Goal: Information Seeking & Learning: Learn about a topic

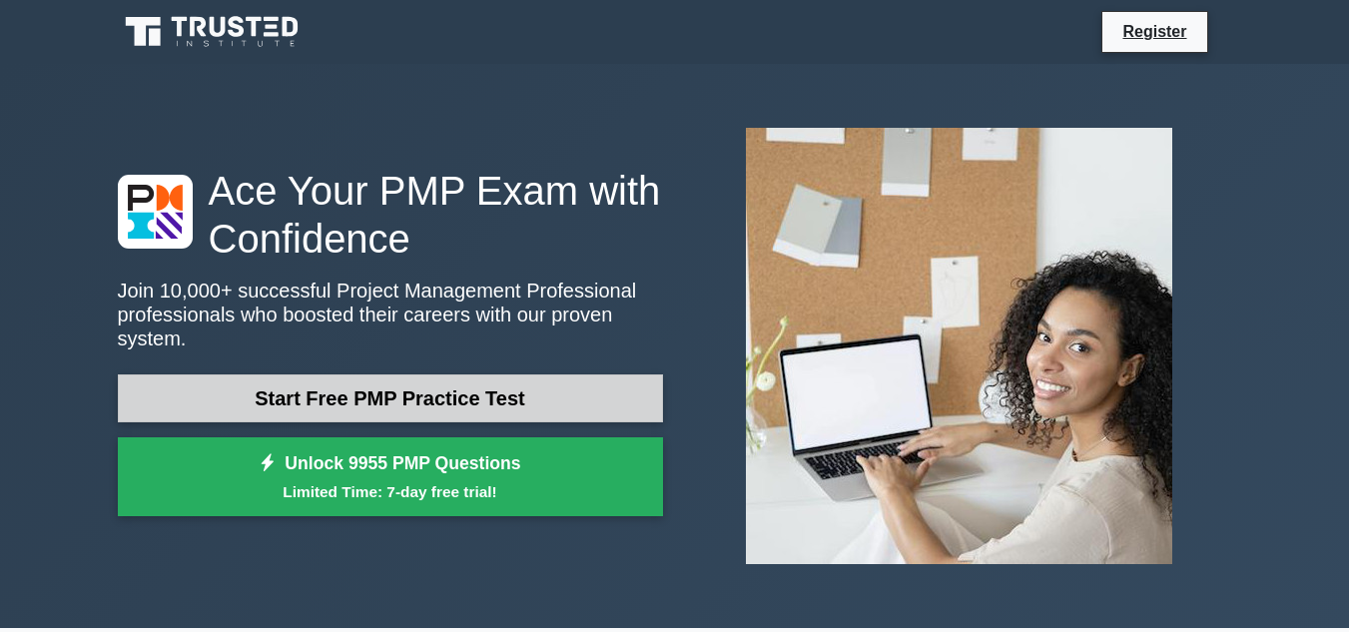
click at [480, 389] on link "Start Free PMP Practice Test" at bounding box center [390, 398] width 545 height 48
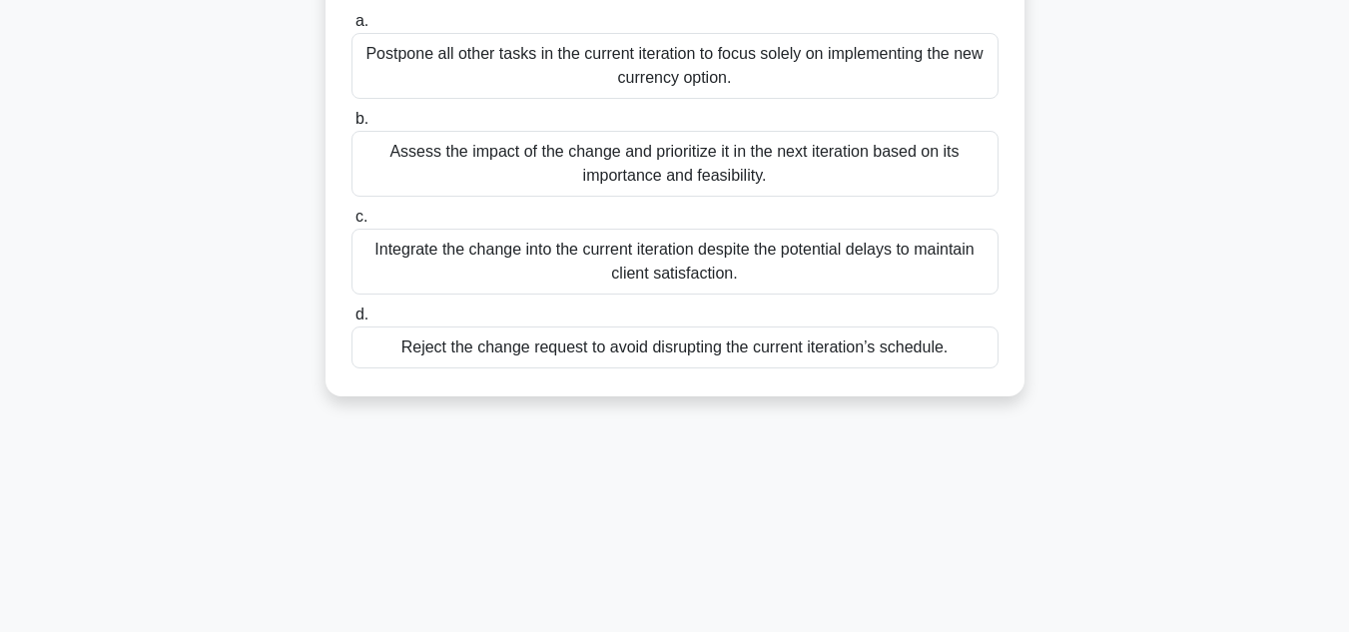
scroll to position [299, 0]
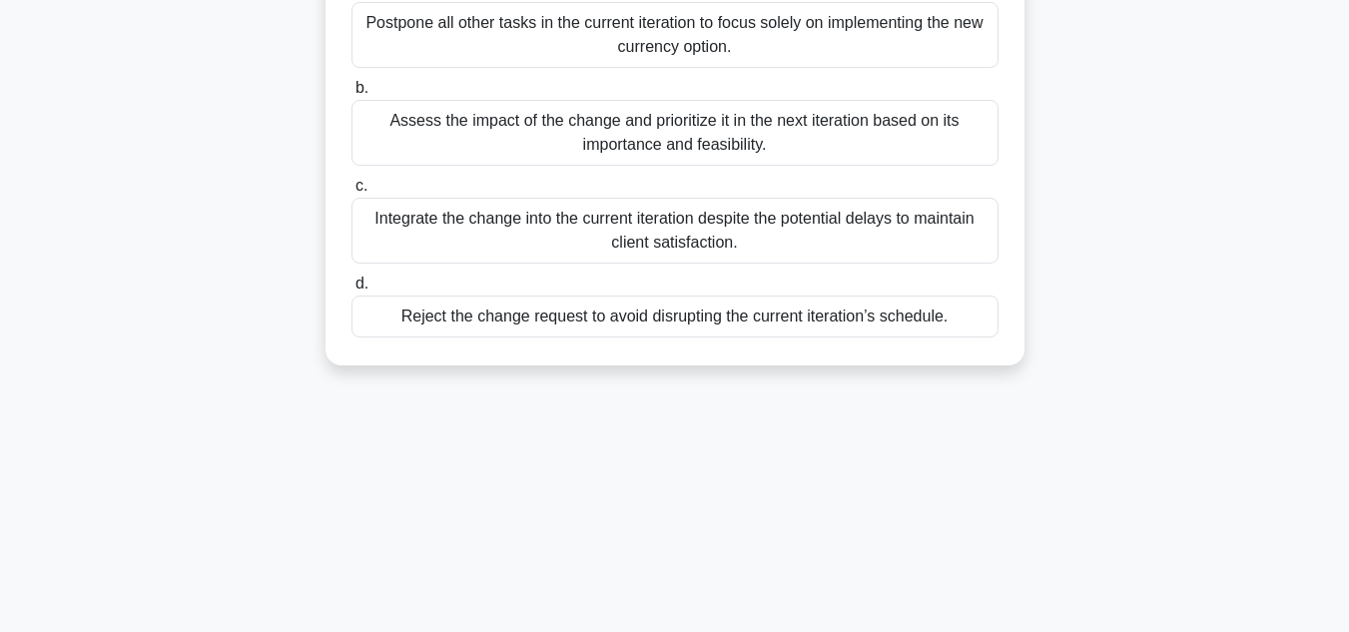
click at [528, 236] on div "Integrate the change into the current iteration despite the potential delays to…" at bounding box center [674, 231] width 647 height 66
click at [351, 193] on input "c. Integrate the change into the current iteration despite the potential delays…" at bounding box center [351, 186] width 0 height 13
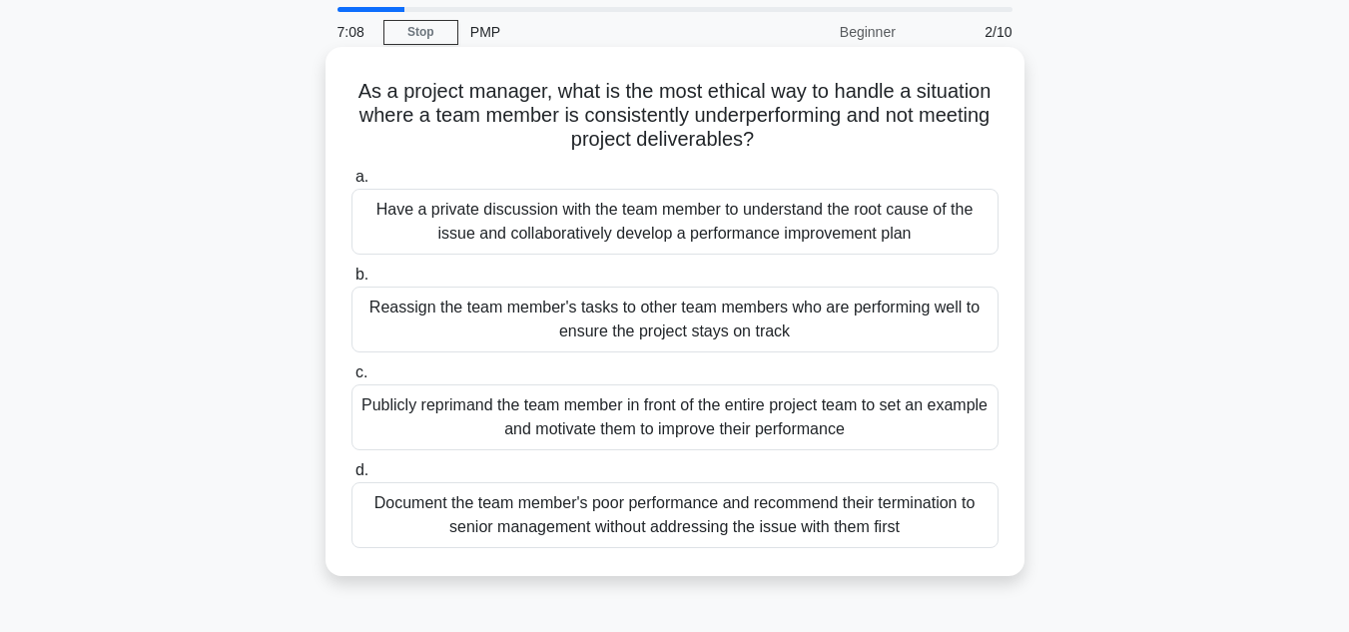
scroll to position [100, 0]
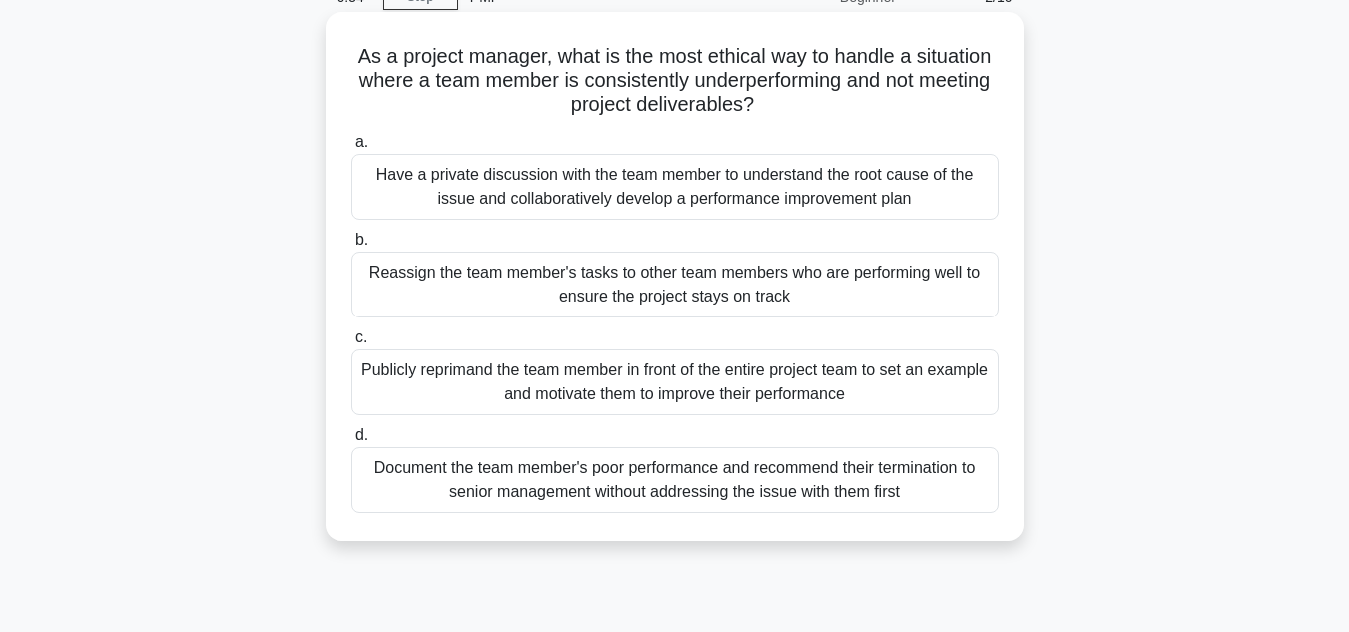
click at [745, 387] on div "Publicly reprimand the team member in front of the entire project team to set a…" at bounding box center [674, 382] width 647 height 66
click at [351, 344] on input "c. Publicly reprimand the team member in front of the entire project team to se…" at bounding box center [351, 337] width 0 height 13
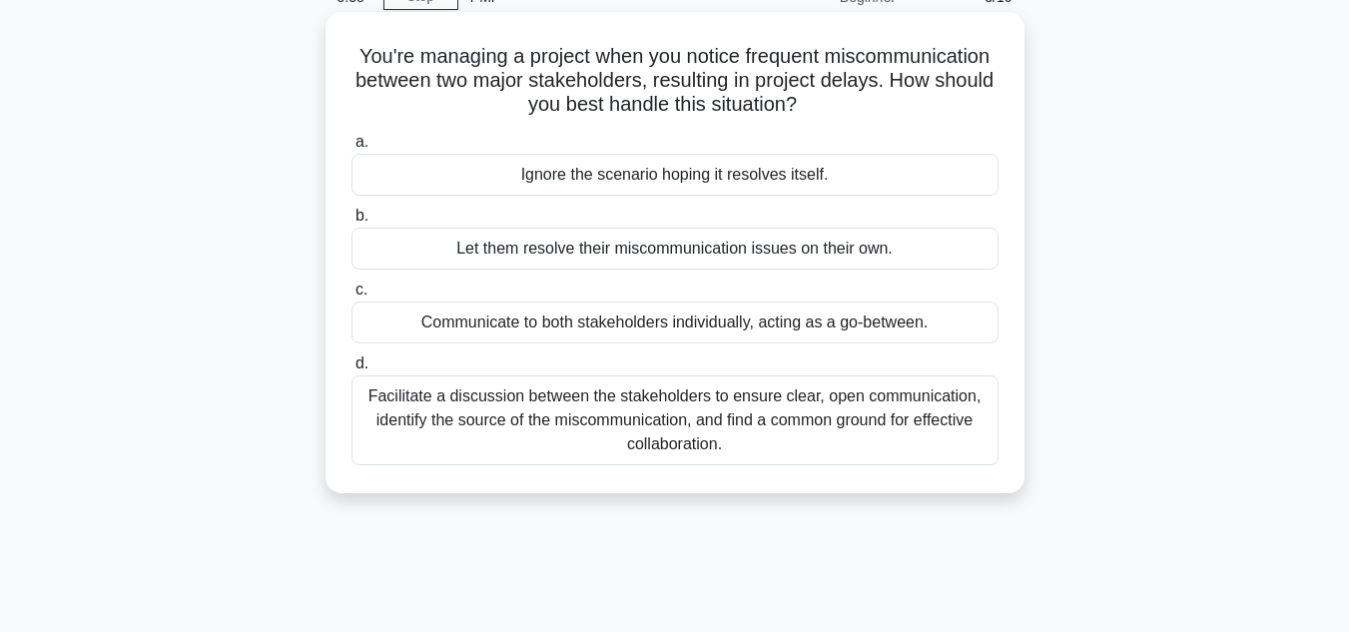
click at [653, 324] on div "Communicate to both stakeholders individually, acting as a go-between." at bounding box center [674, 322] width 647 height 42
click at [351, 296] on input "c. Communicate to both stakeholders individually, acting as a go-between." at bounding box center [351, 289] width 0 height 13
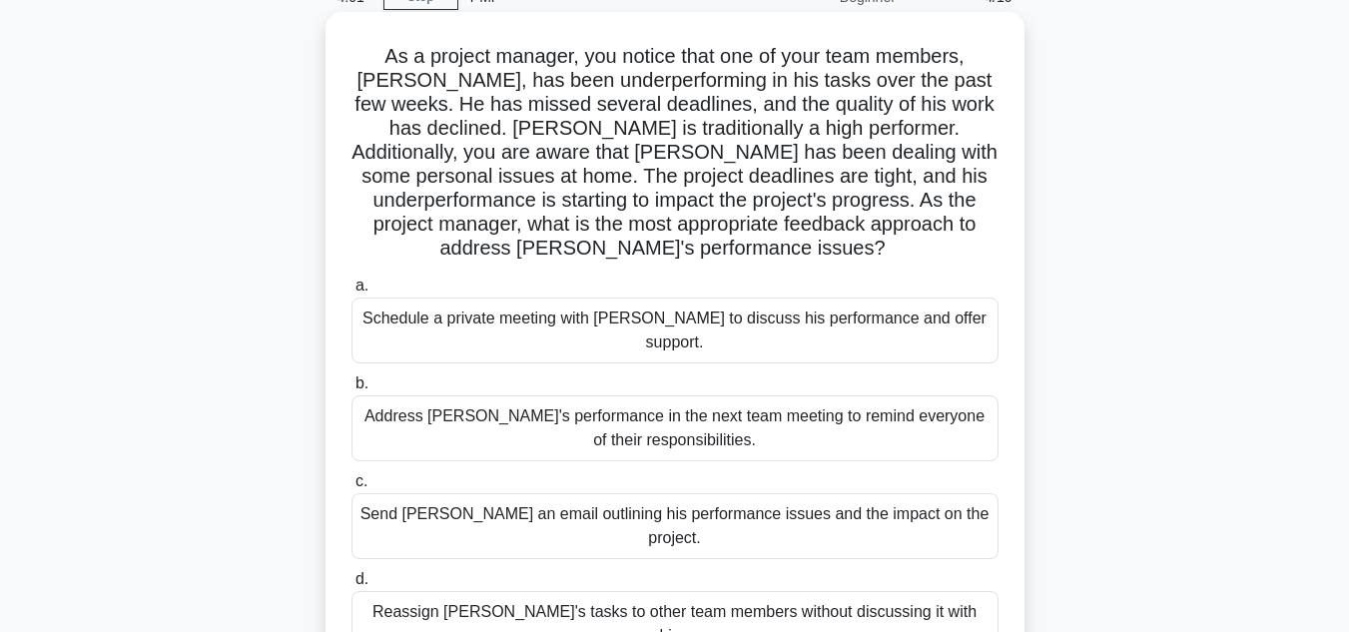
scroll to position [200, 0]
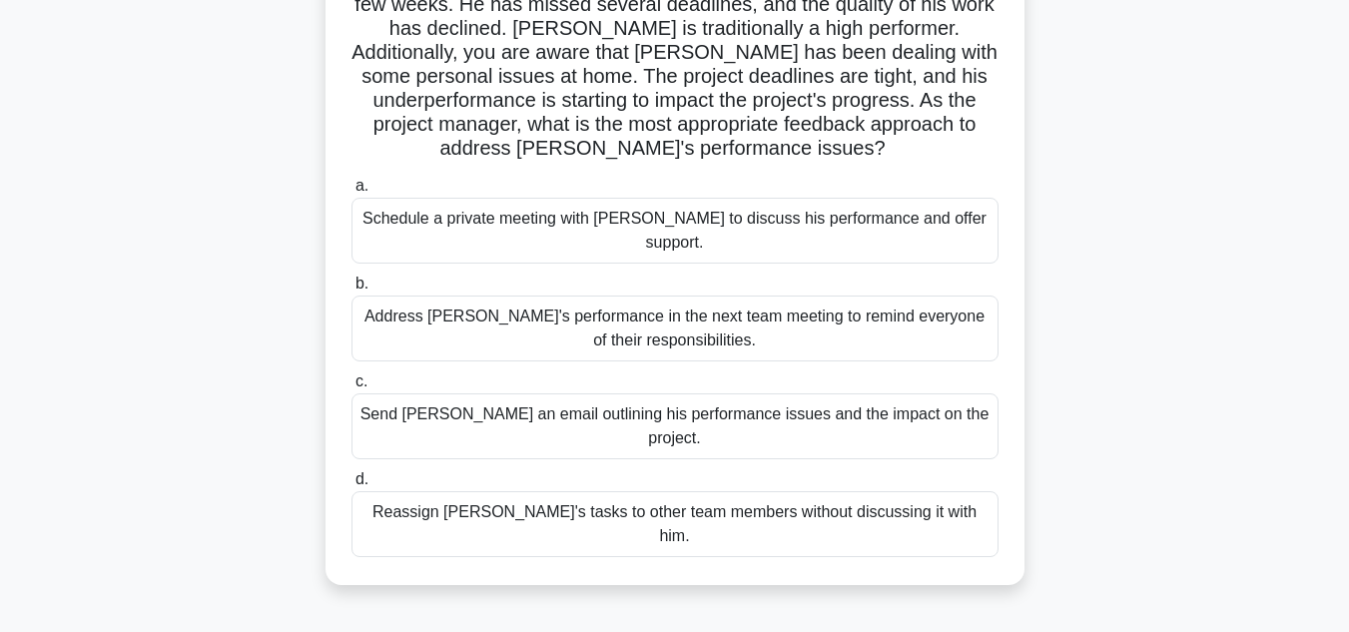
click at [633, 226] on div "Schedule a private meeting with Carlos to discuss his performance and offer sup…" at bounding box center [674, 231] width 647 height 66
click at [351, 193] on input "a. Schedule a private meeting with Carlos to discuss his performance and offer …" at bounding box center [351, 186] width 0 height 13
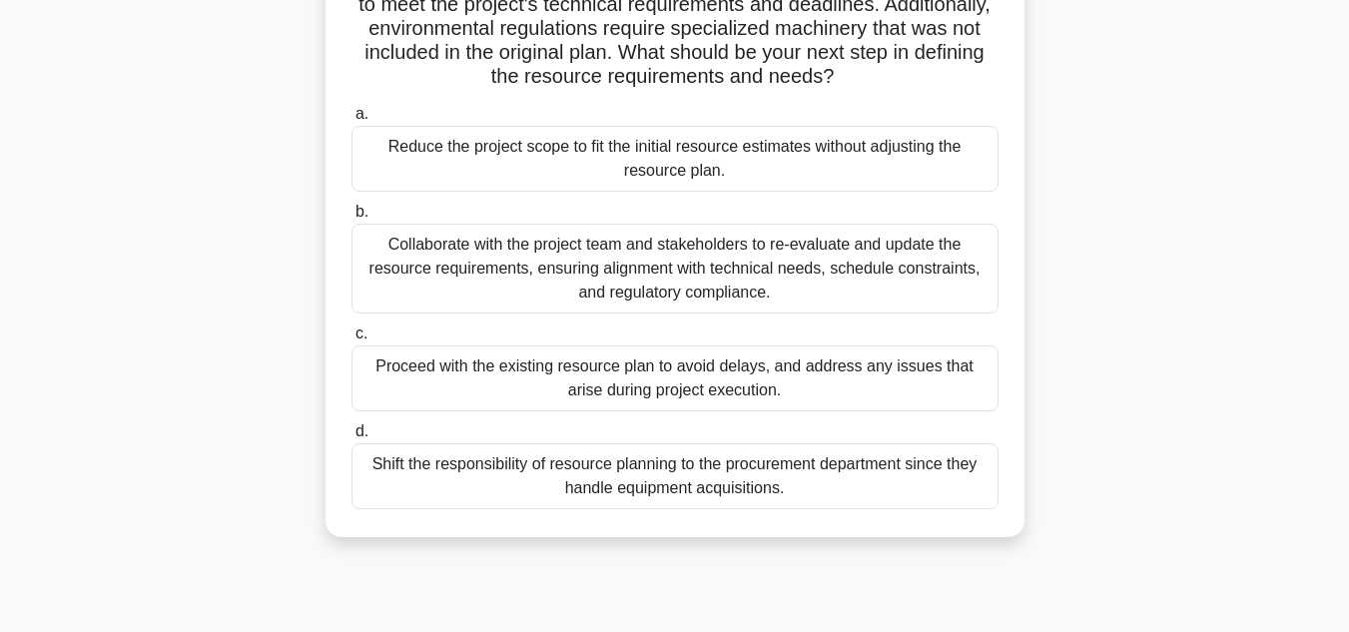
scroll to position [299, 0]
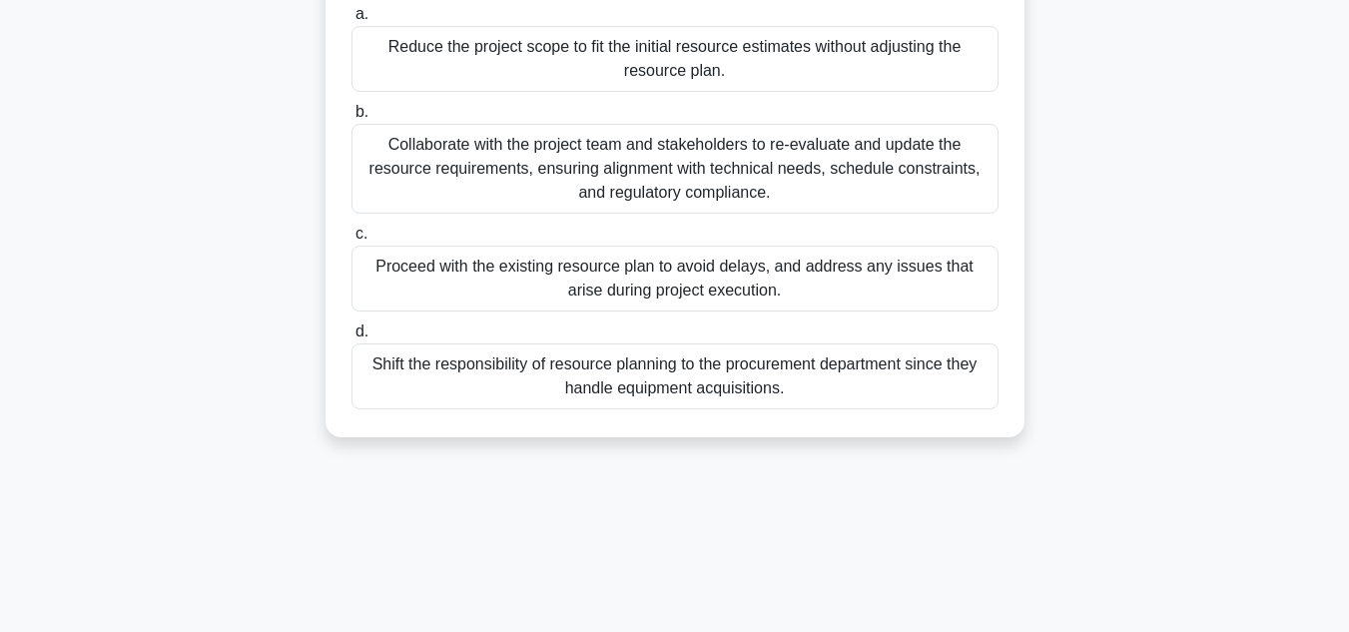
click at [772, 379] on div "Shift the responsibility of resource planning to the procurement department sin…" at bounding box center [674, 376] width 647 height 66
click at [351, 338] on input "d. Shift the responsibility of resource planning to the procurement department …" at bounding box center [351, 331] width 0 height 13
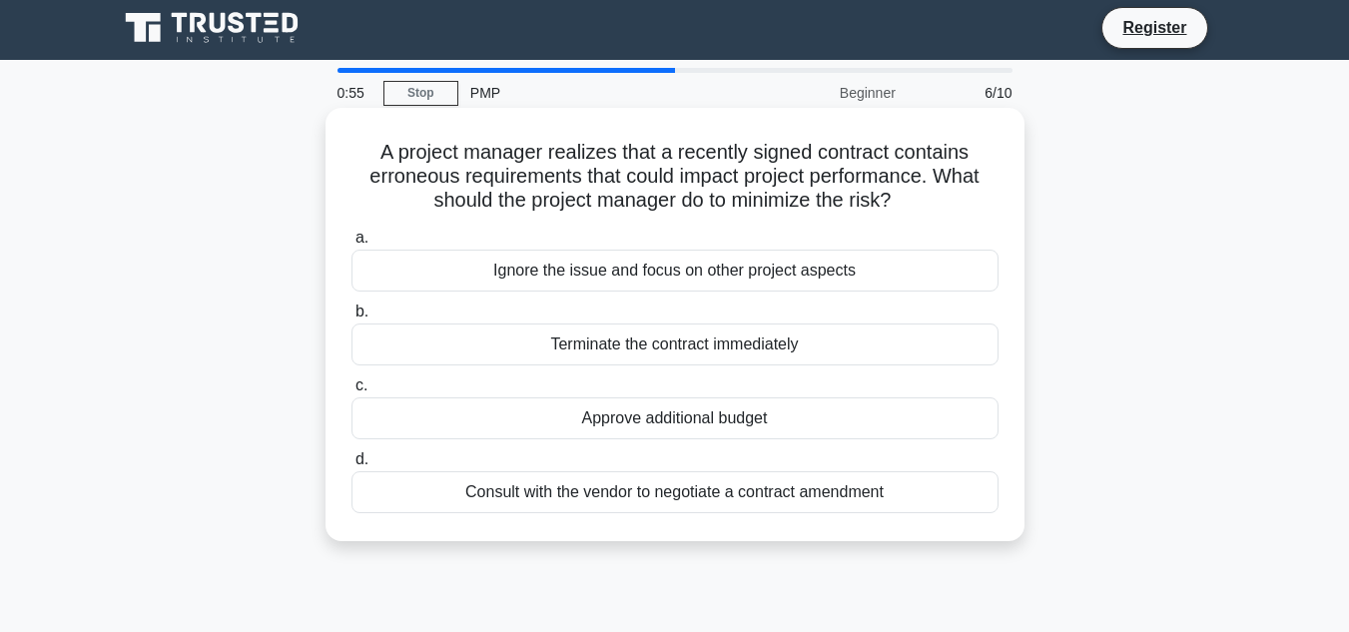
scroll to position [0, 0]
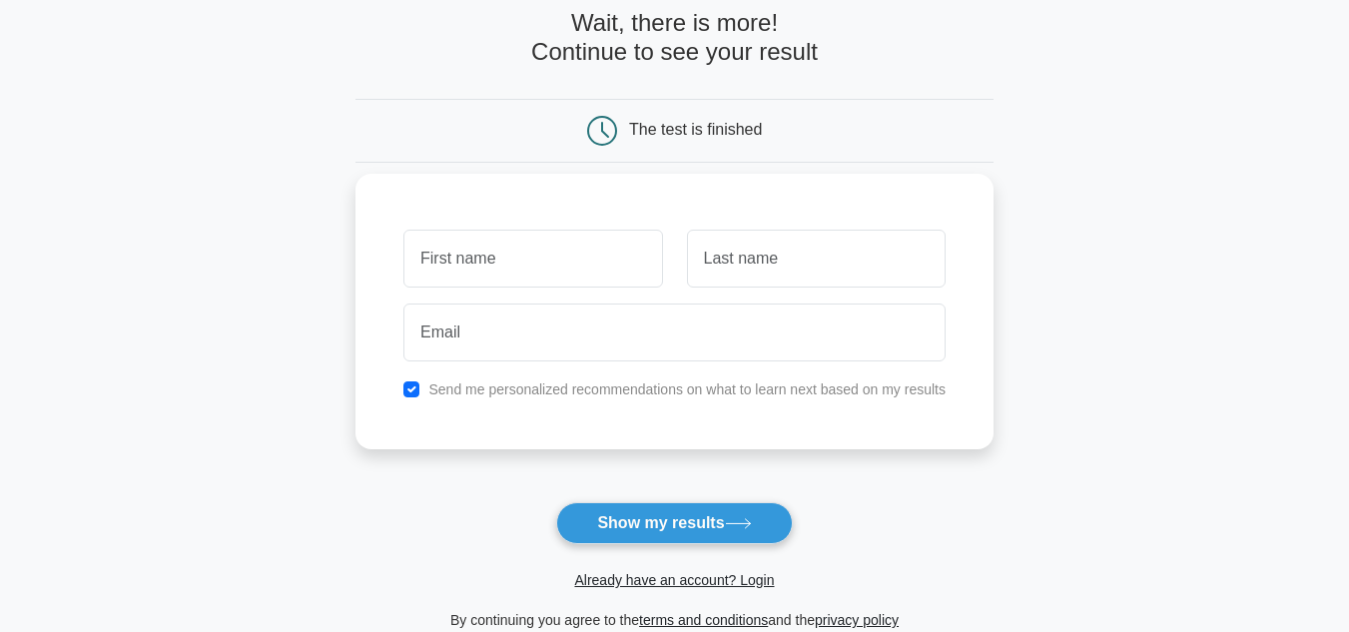
scroll to position [200, 0]
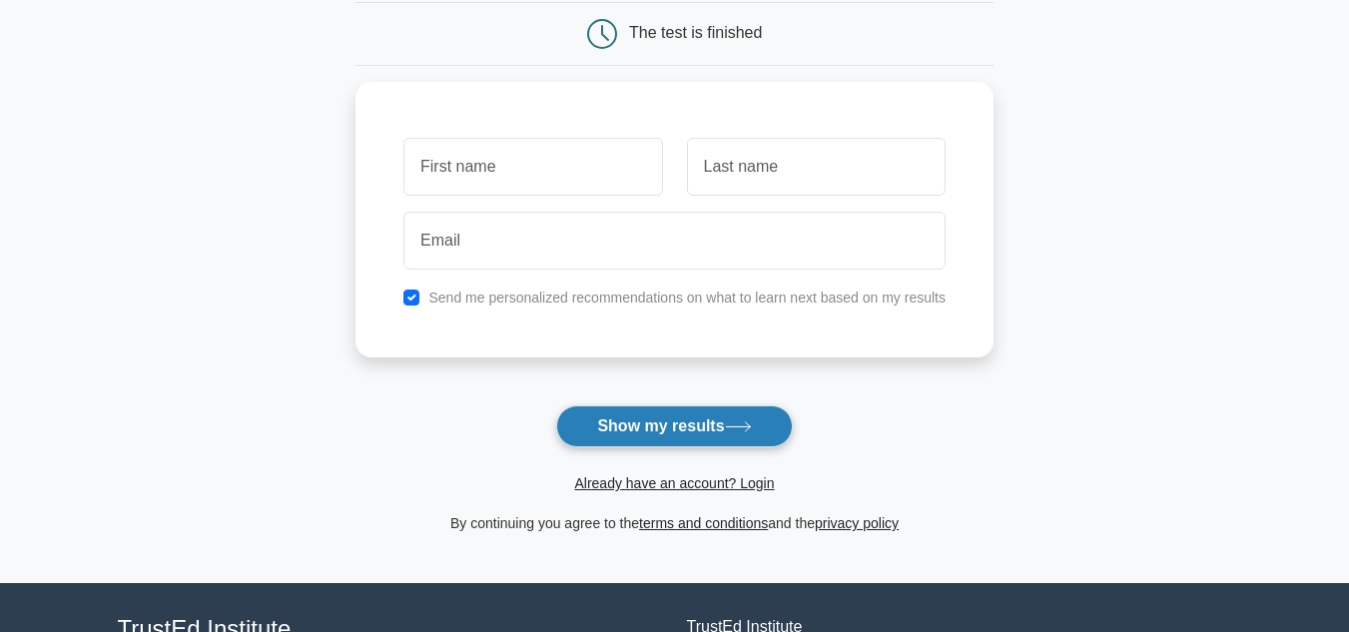
click at [732, 429] on icon at bounding box center [738, 426] width 27 height 11
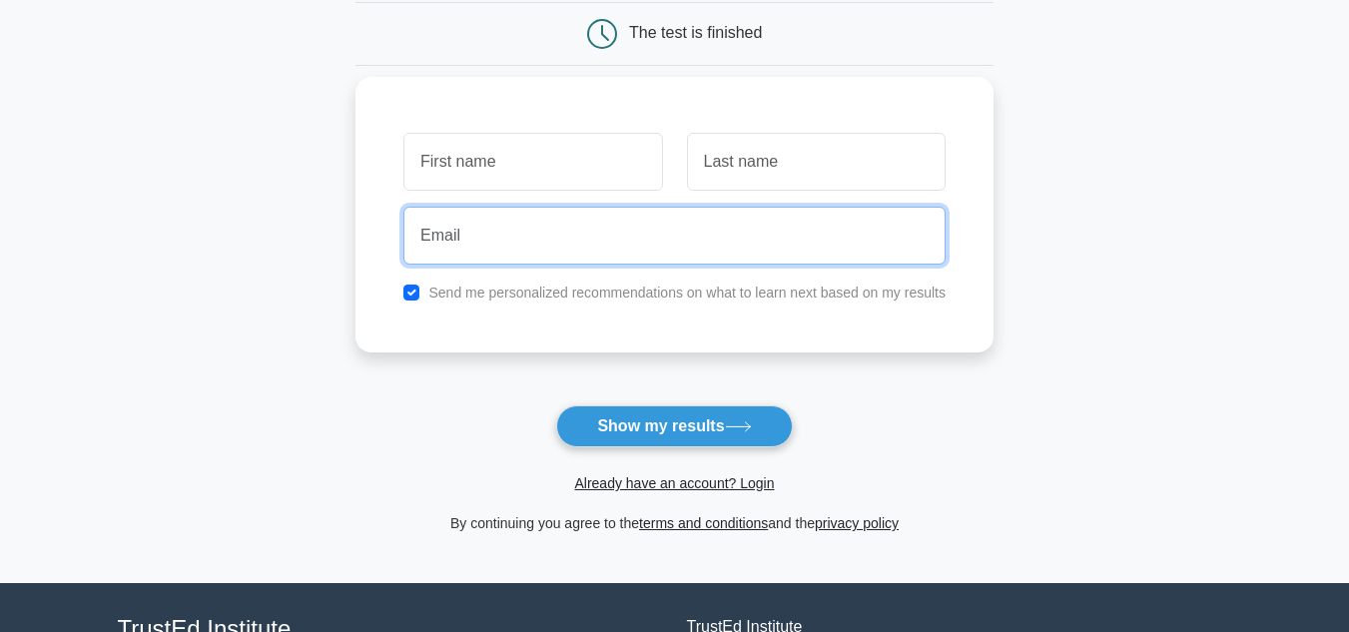
click at [770, 223] on input "email" at bounding box center [674, 236] width 542 height 58
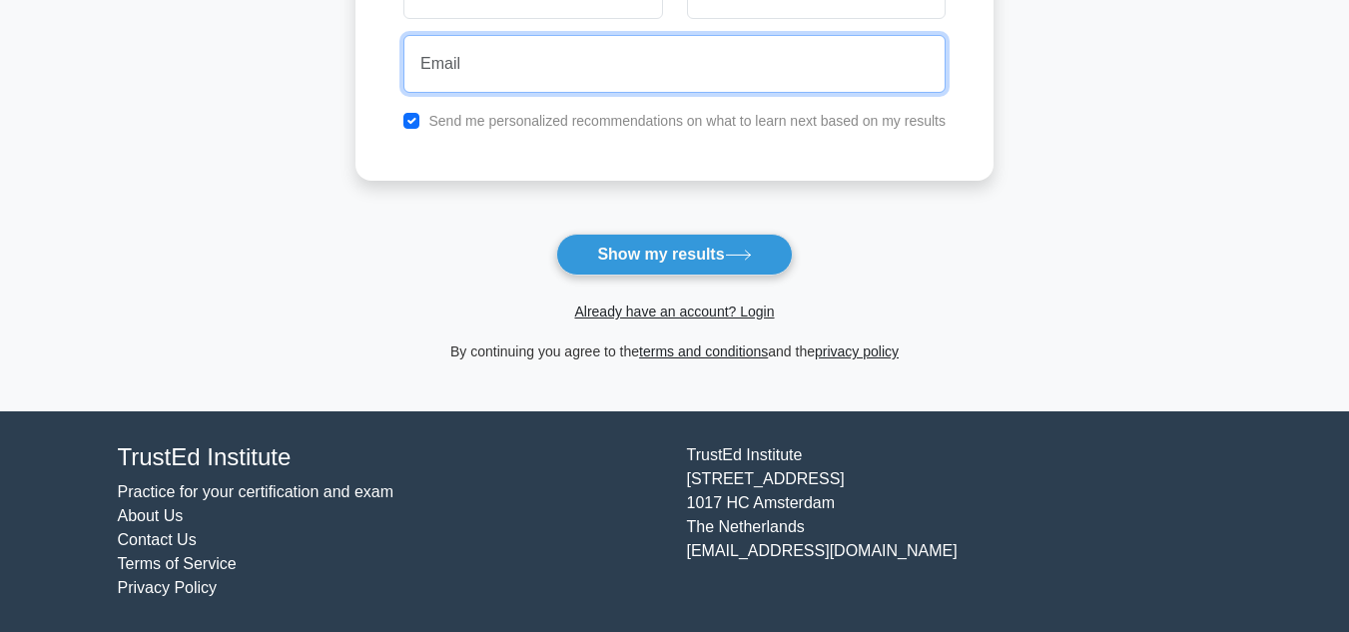
scroll to position [0, 0]
